Goal: Task Accomplishment & Management: Complete application form

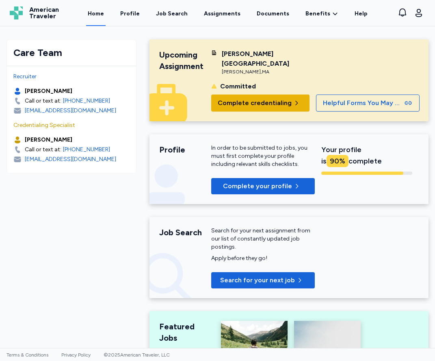
click at [278, 98] on span "Complete credentialing" at bounding box center [255, 103] width 74 height 10
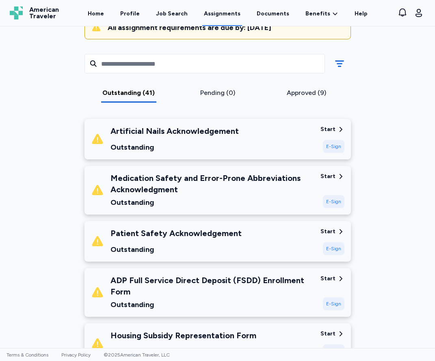
scroll to position [117, 0]
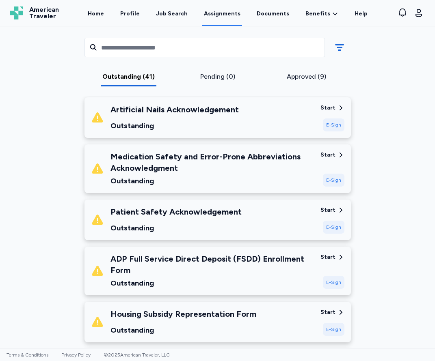
click at [312, 107] on div "Artificial Nails Acknowledgement Outstanding" at bounding box center [202, 118] width 223 height 28
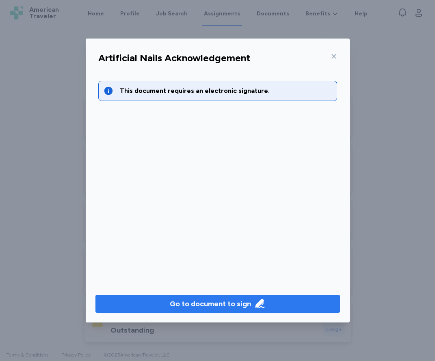
click at [235, 303] on div "Go to document to sign" at bounding box center [210, 303] width 81 height 11
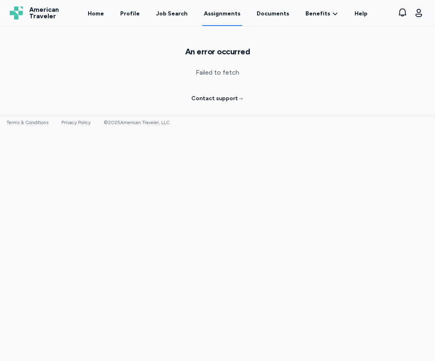
click at [220, 14] on link "Assignments" at bounding box center [222, 13] width 40 height 25
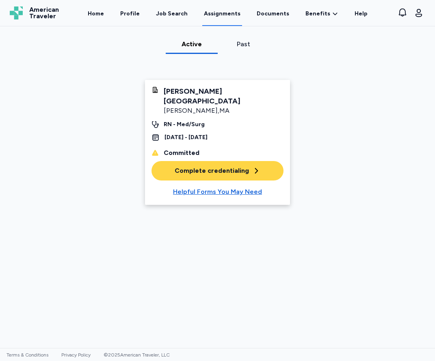
click at [218, 166] on div "Complete credentialing" at bounding box center [218, 171] width 86 height 10
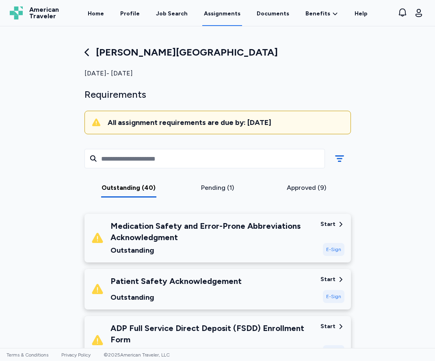
click at [208, 227] on div "Medication Safety and Error-Prone Abbreviations Acknowledgment" at bounding box center [211, 231] width 203 height 23
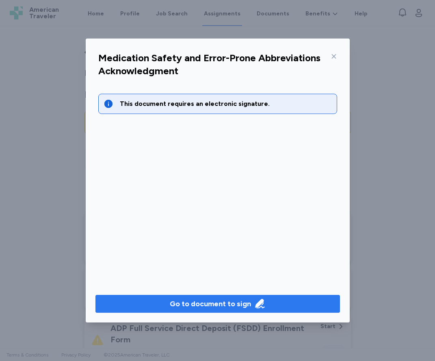
click at [229, 296] on button "Go to document to sign" at bounding box center [217, 304] width 244 height 18
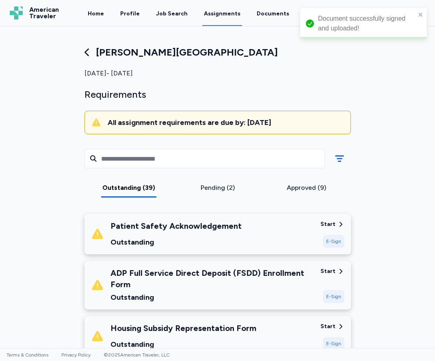
click at [215, 236] on div "Patient Safety Acknowledgement Outstanding" at bounding box center [175, 234] width 131 height 28
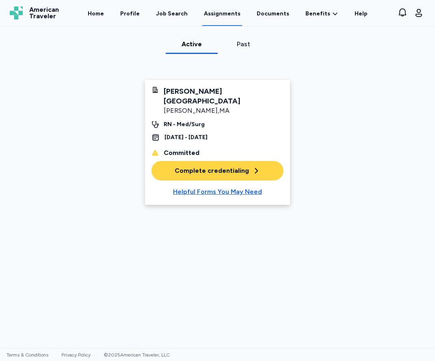
click at [211, 166] on div "Complete credentialing" at bounding box center [218, 171] width 86 height 10
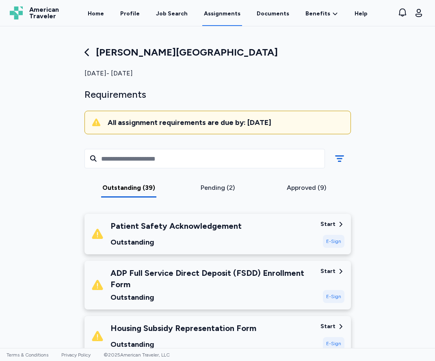
click at [203, 231] on div "Patient Safety Acknowledgement" at bounding box center [175, 225] width 131 height 11
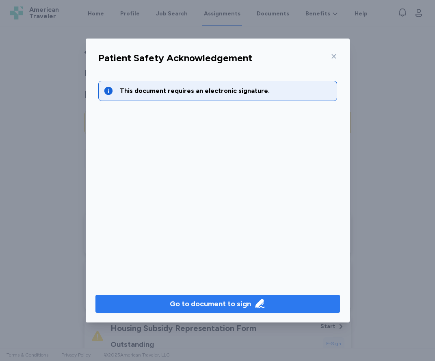
click at [225, 303] on div "Go to document to sign" at bounding box center [210, 303] width 81 height 11
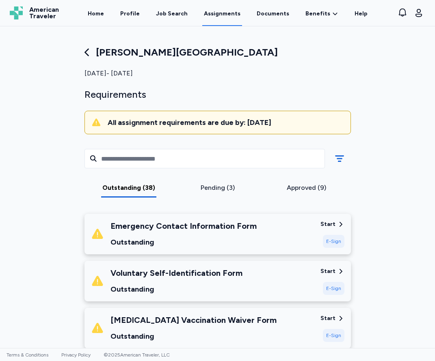
click at [218, 233] on div "Emergency Contact Information Form Outstanding" at bounding box center [183, 234] width 146 height 28
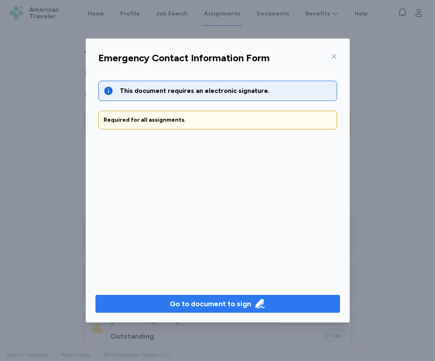
click at [210, 298] on div "Go to document to sign" at bounding box center [210, 303] width 81 height 11
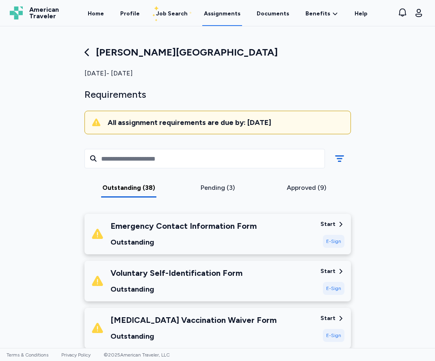
click at [212, 227] on div "Emergency Contact Information Form" at bounding box center [183, 225] width 146 height 11
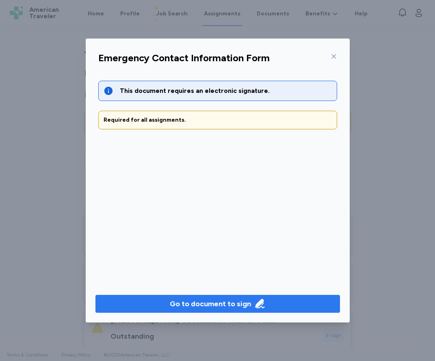
click at [223, 297] on button "Go to document to sign" at bounding box center [217, 304] width 244 height 18
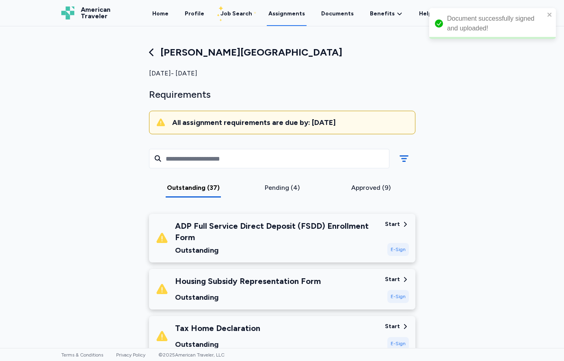
click at [257, 223] on div "ADP Full Service Direct Deposit (FSDD) Enrollment Form" at bounding box center [276, 231] width 203 height 23
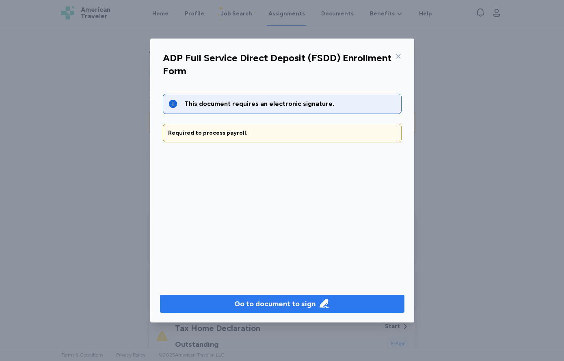
click at [274, 299] on div "Go to document to sign" at bounding box center [274, 303] width 81 height 11
